Goal: Task Accomplishment & Management: Manage account settings

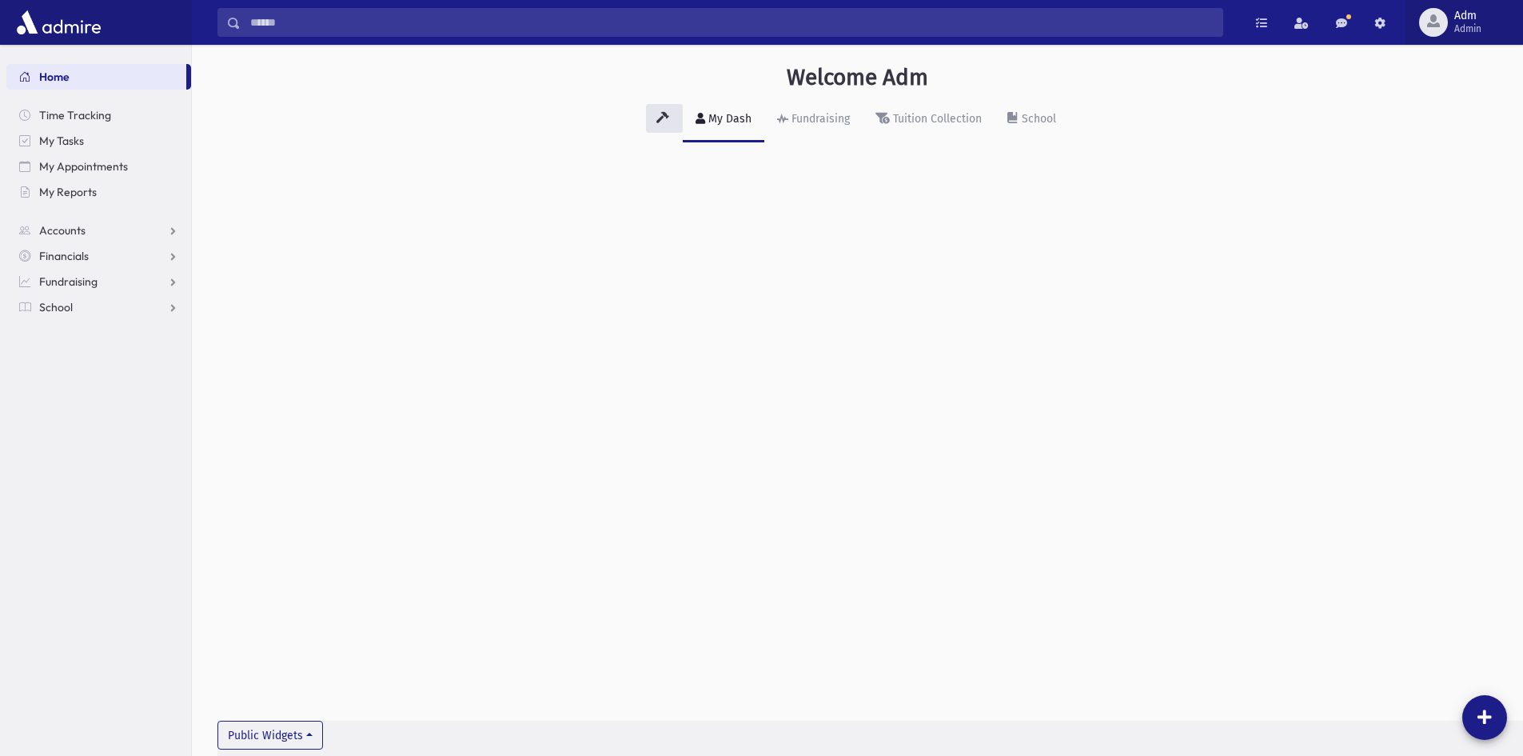
click at [1434, 22] on span "button" at bounding box center [1433, 20] width 13 height 13
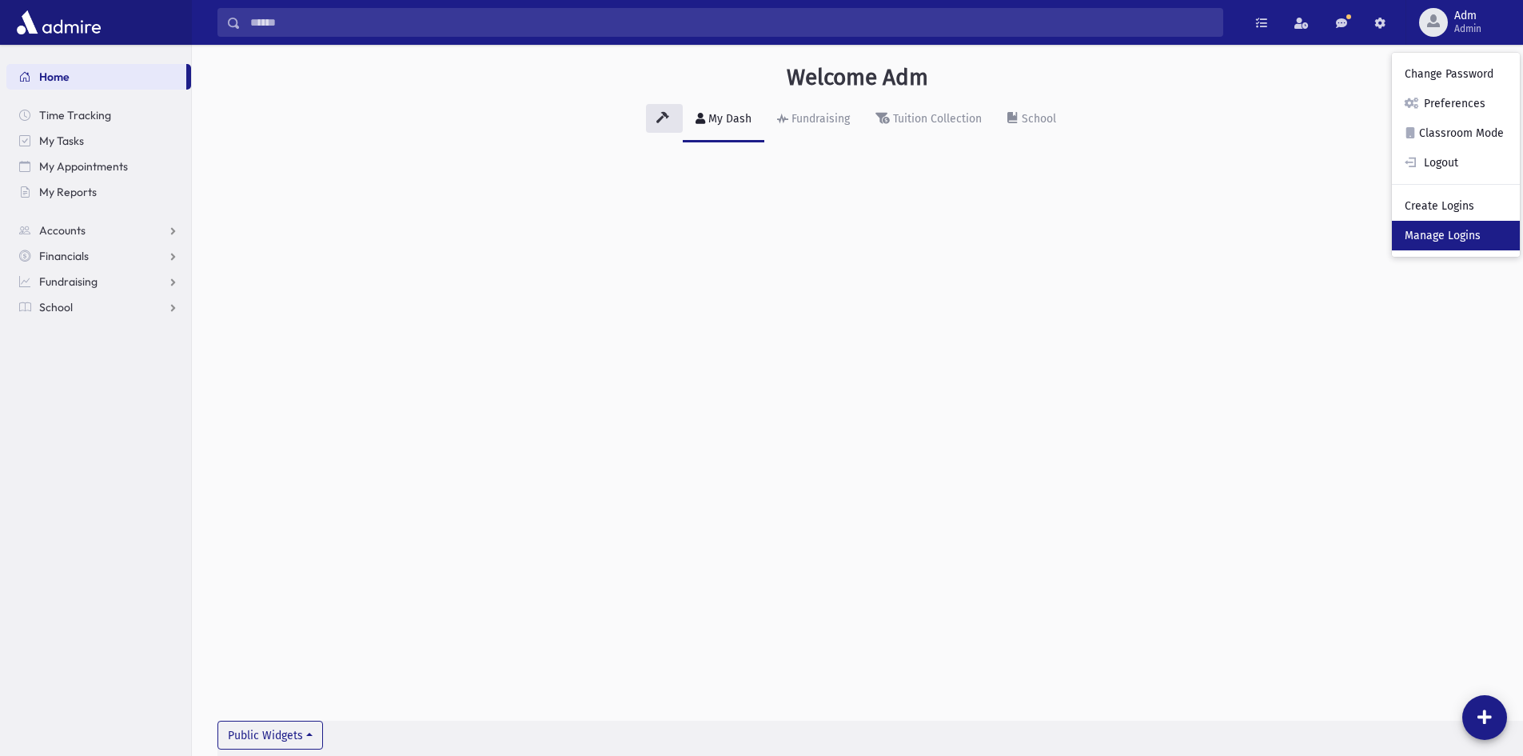
drag, startPoint x: 1443, startPoint y: 228, endPoint x: 1435, endPoint y: 220, distance: 11.3
click at [1443, 228] on link "Manage Logins" at bounding box center [1456, 236] width 128 height 30
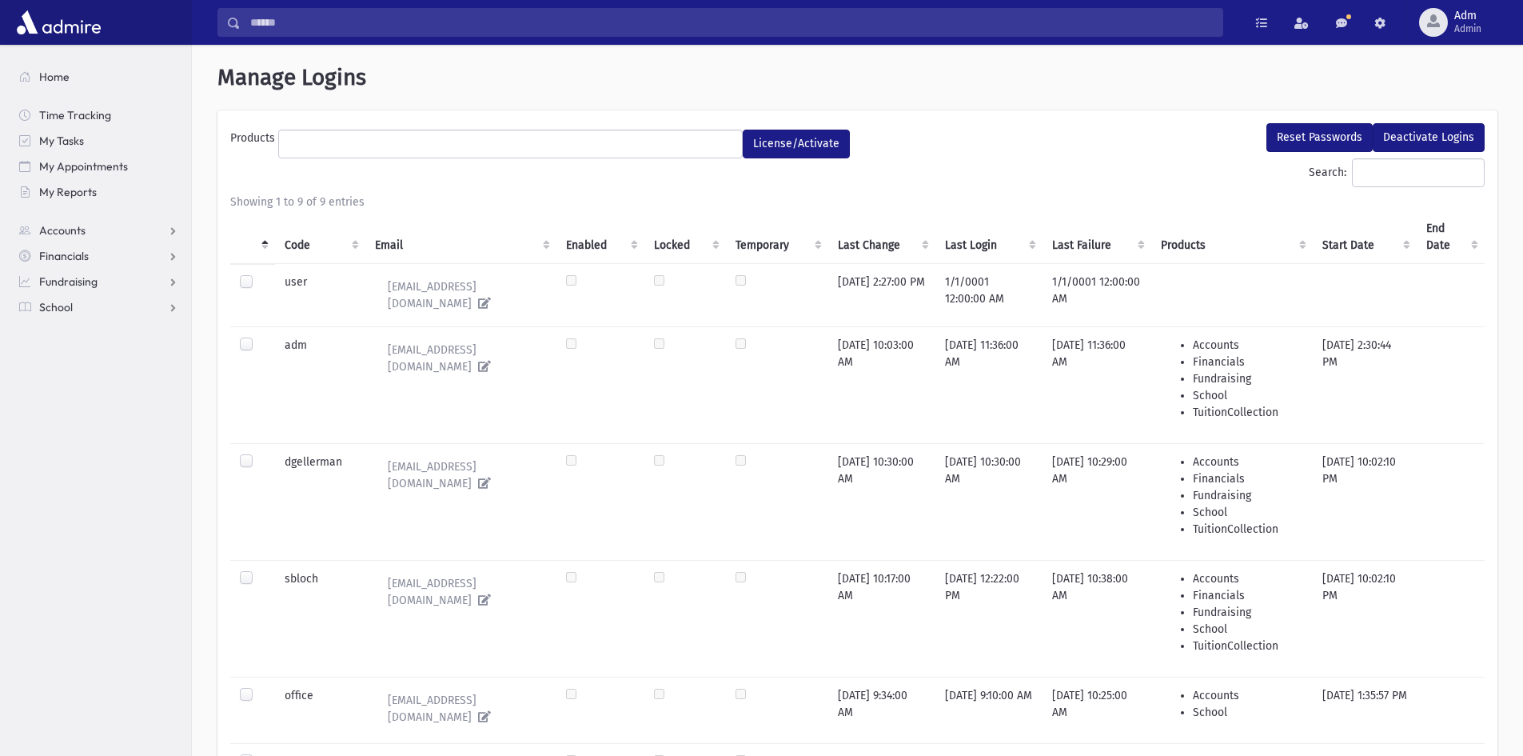
select select
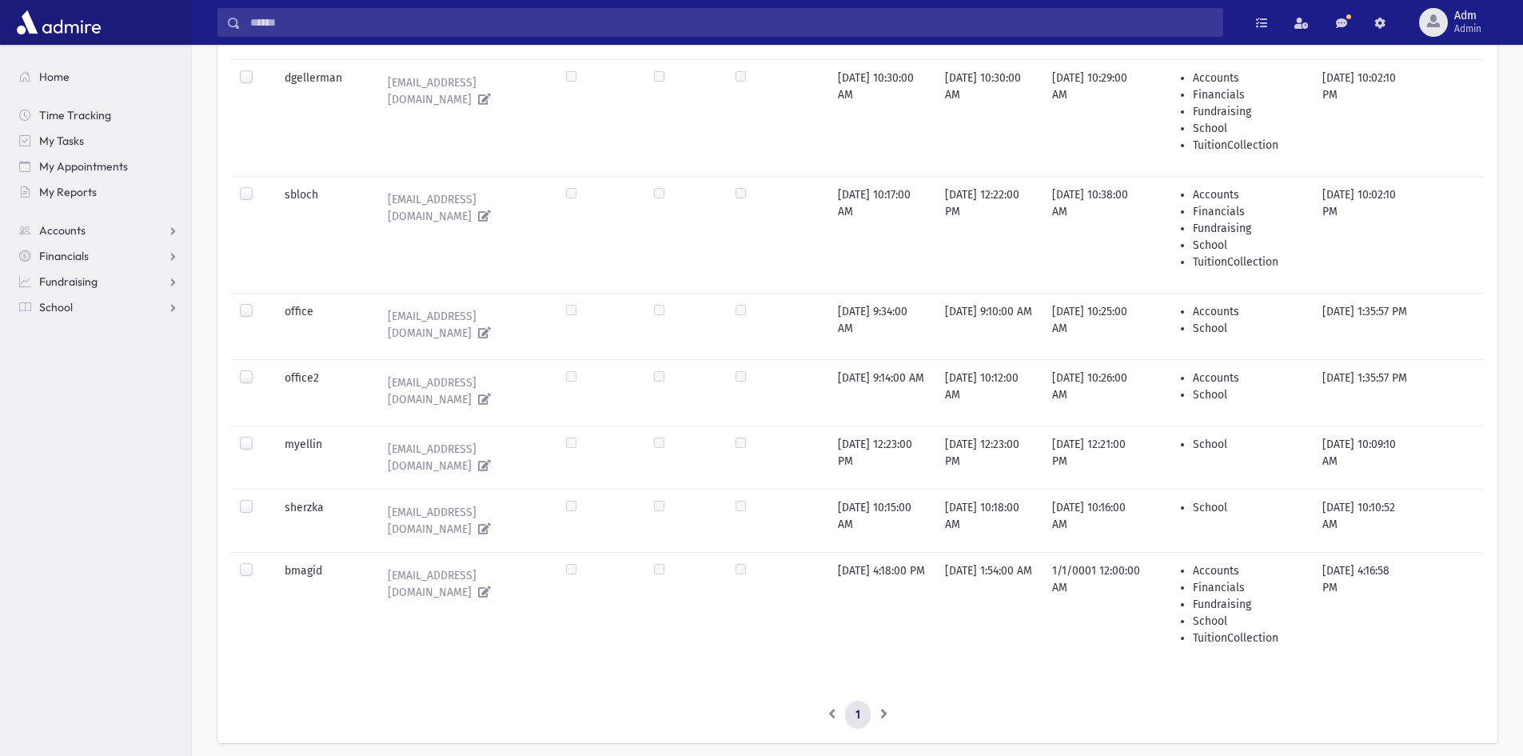
scroll to position [400, 0]
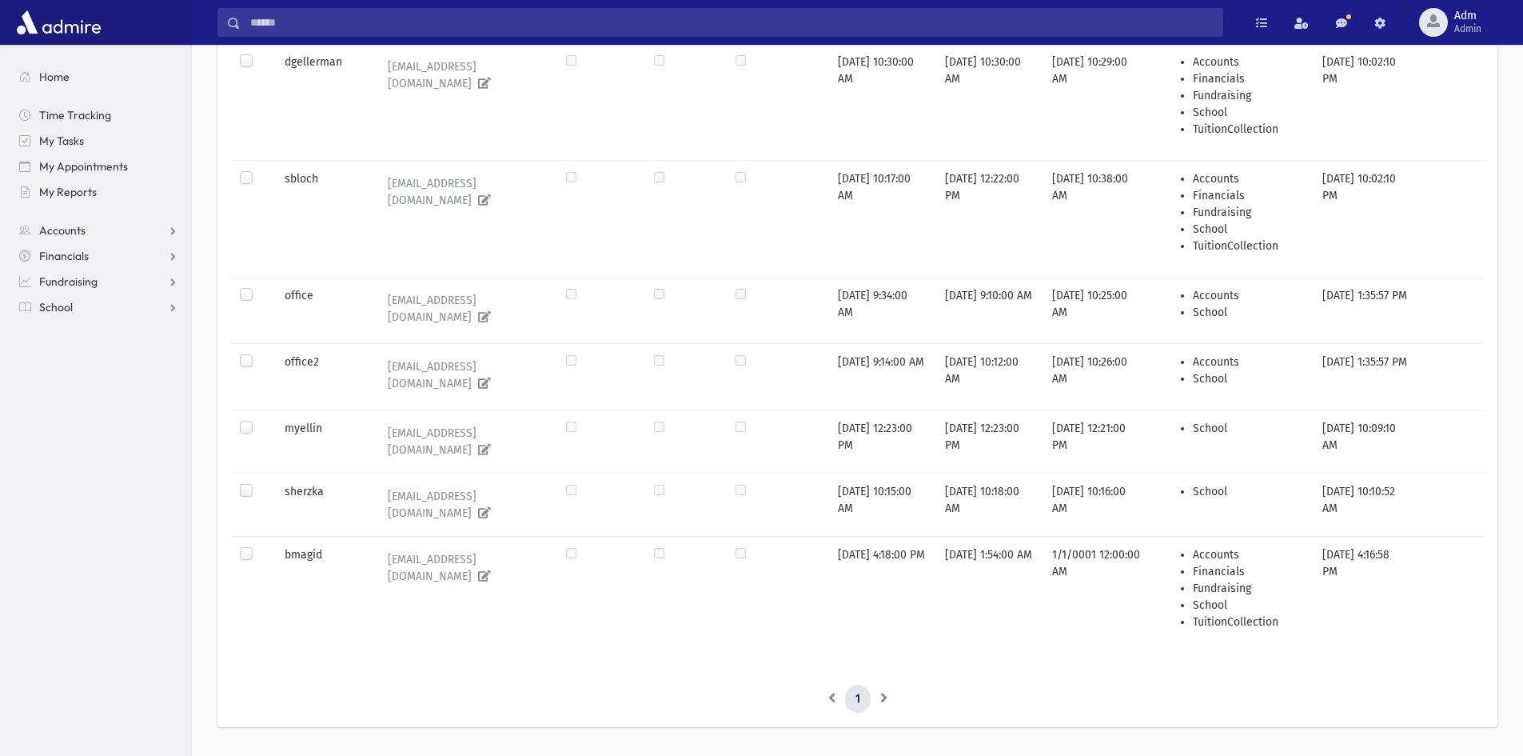
click at [242, 483] on div at bounding box center [249, 492] width 19 height 19
click at [243, 483] on div at bounding box center [249, 492] width 19 height 19
click at [259, 483] on label at bounding box center [259, 483] width 0 height 0
click at [259, 170] on label at bounding box center [259, 170] width 0 height 0
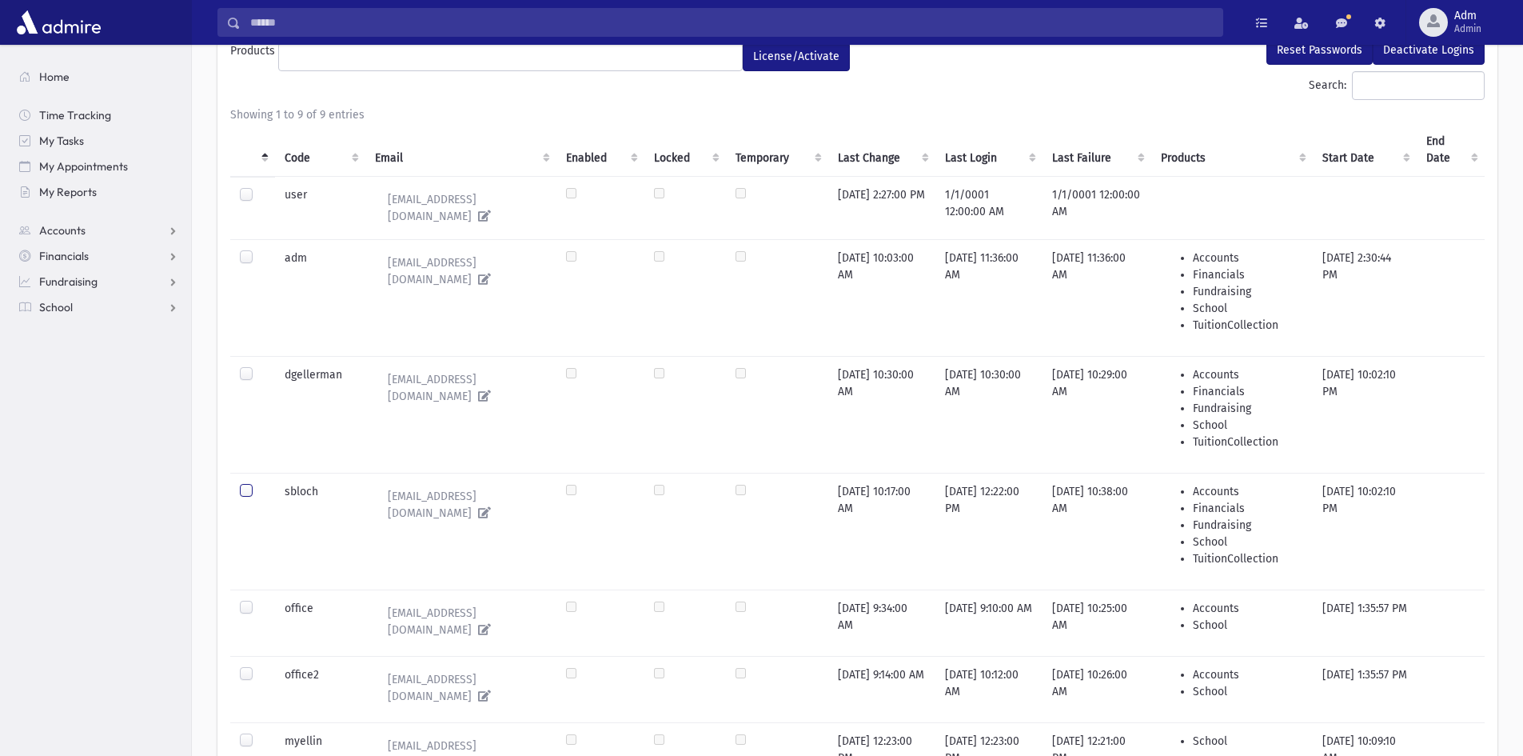
scroll to position [0, 0]
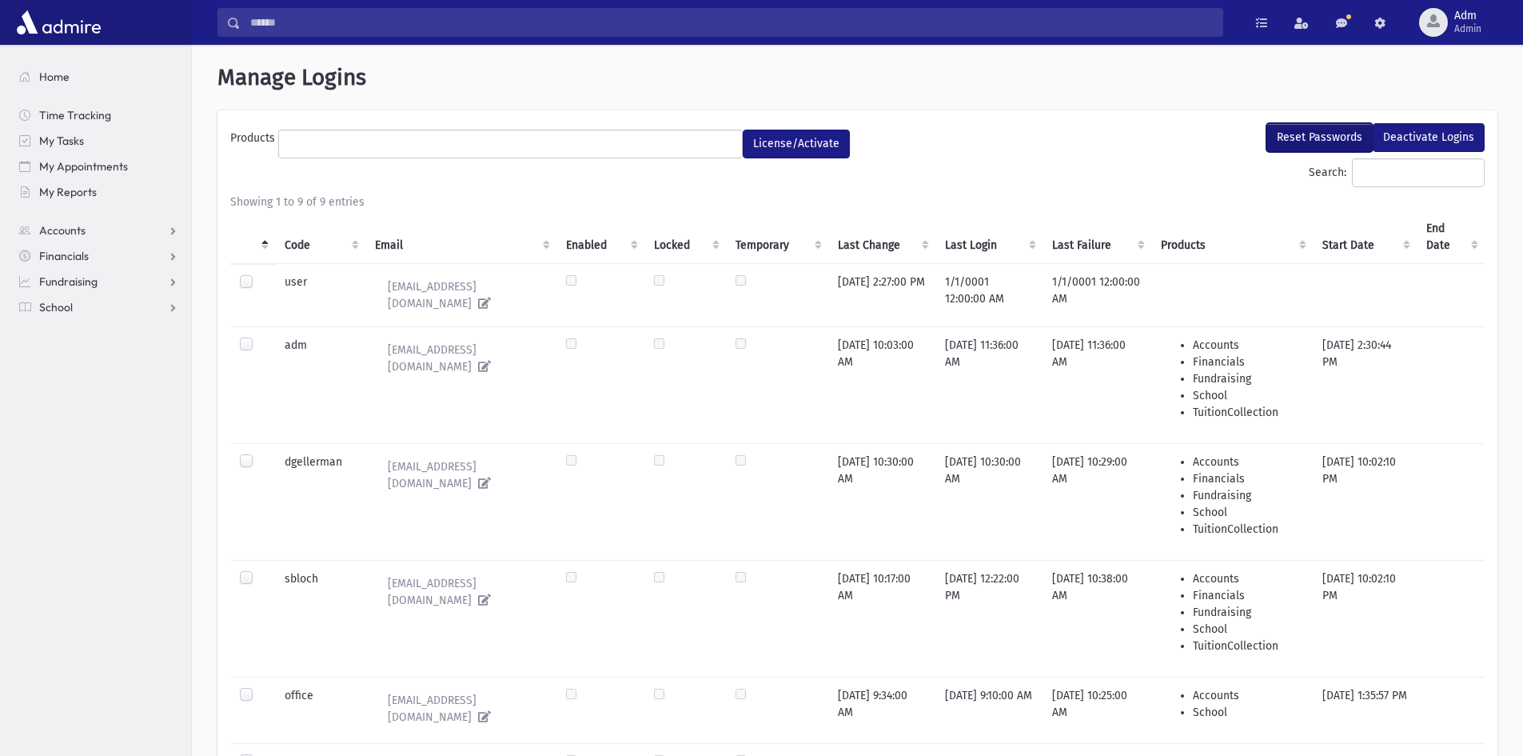
click at [1347, 126] on button "Reset Passwords" at bounding box center [1320, 137] width 106 height 29
select select
